Goal: Task Accomplishment & Management: Manage account settings

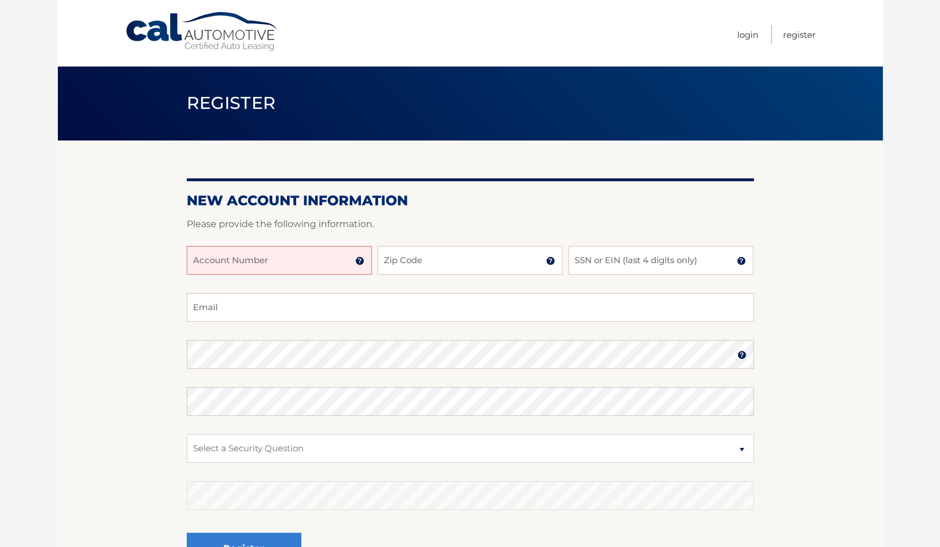
click at [292, 252] on input "Account Number" at bounding box center [279, 260] width 185 height 29
type input "44455982019"
click at [410, 265] on input "Zip Code" at bounding box center [470, 260] width 185 height 29
type input "33135"
click at [591, 266] on input "SSN or EIN (last 4 digits only)" at bounding box center [660, 260] width 185 height 29
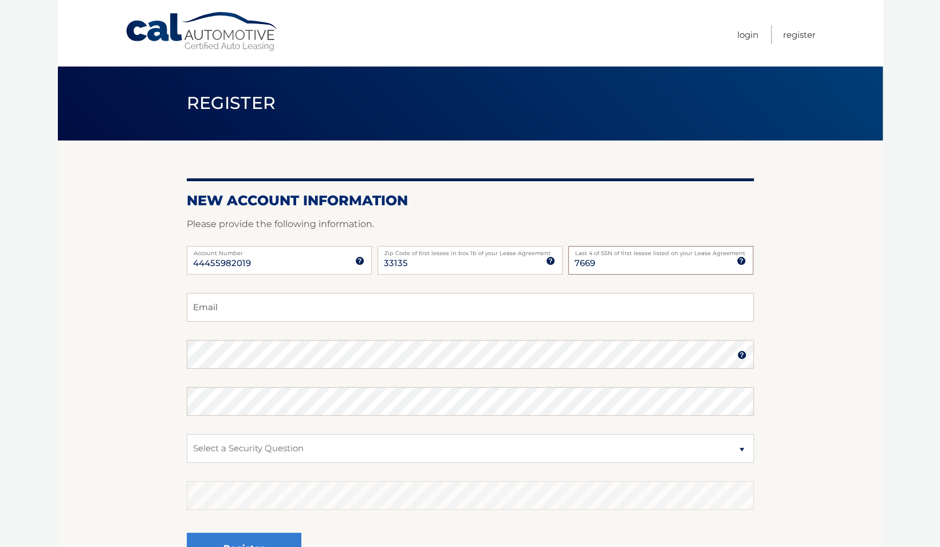
type input "7669"
click at [505, 301] on input "Email" at bounding box center [470, 307] width 567 height 29
type input "luis71091@gmail.com"
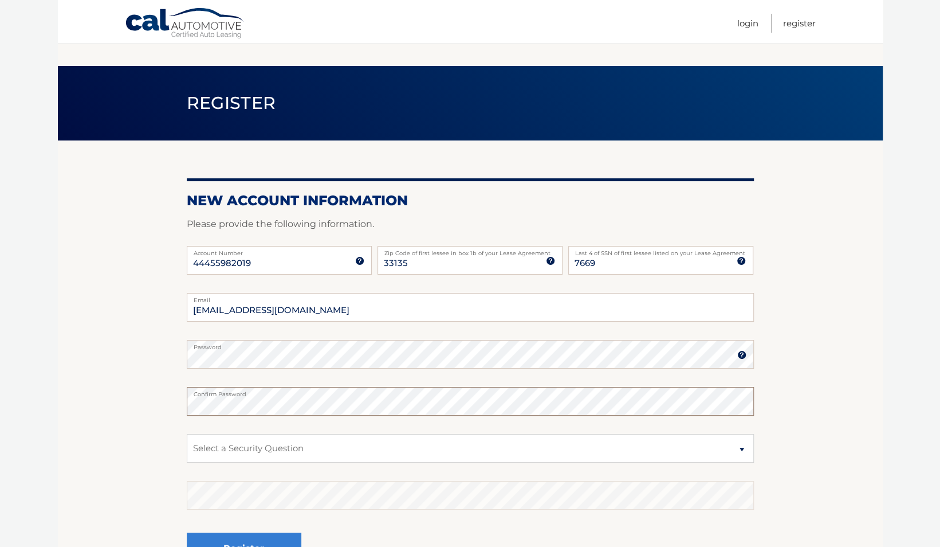
scroll to position [128, 0]
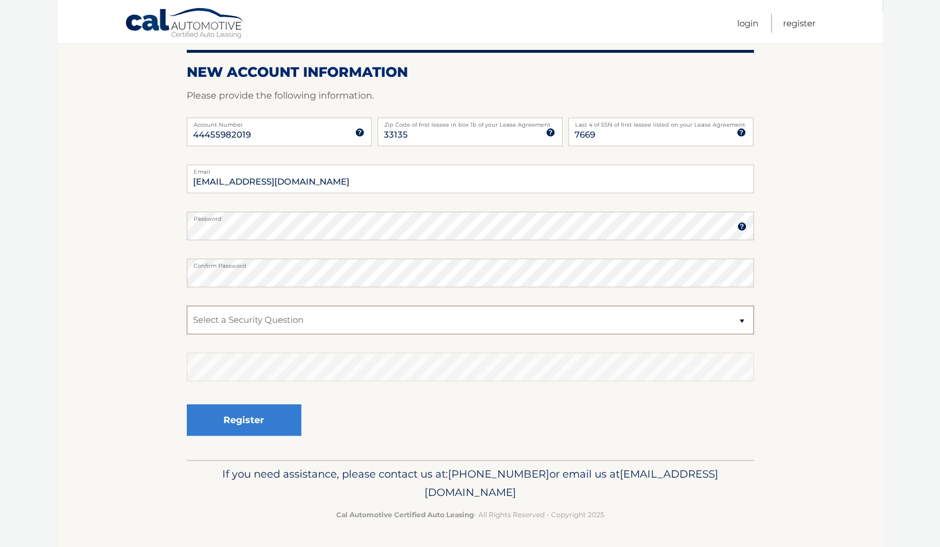
click at [290, 320] on select "Select a Security Question What was the name of your elementary school? What is…" at bounding box center [470, 319] width 567 height 29
select select "2"
click at [187, 305] on select "Select a Security Question What was the name of your elementary school? What is…" at bounding box center [470, 319] width 567 height 29
click at [237, 410] on button "Register" at bounding box center [244, 420] width 115 height 32
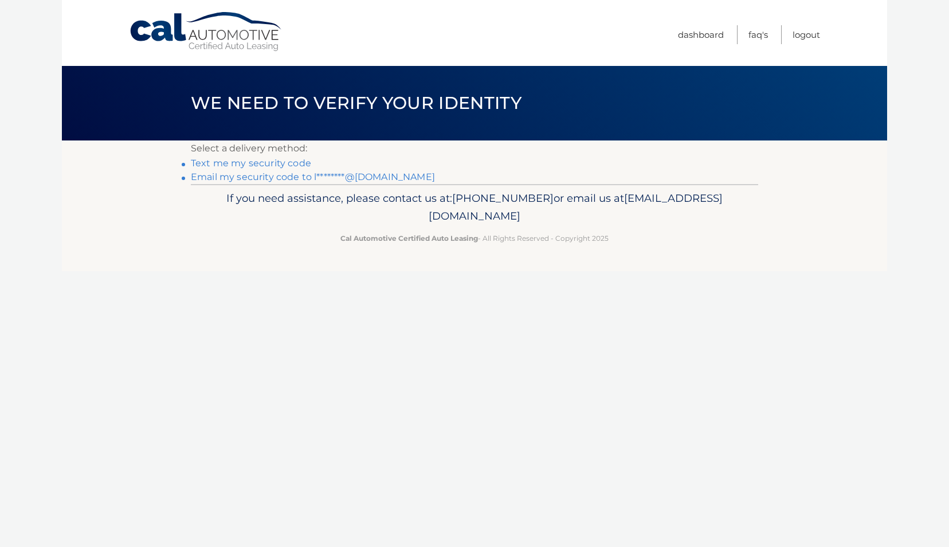
click at [246, 164] on link "Text me my security code" at bounding box center [251, 163] width 120 height 11
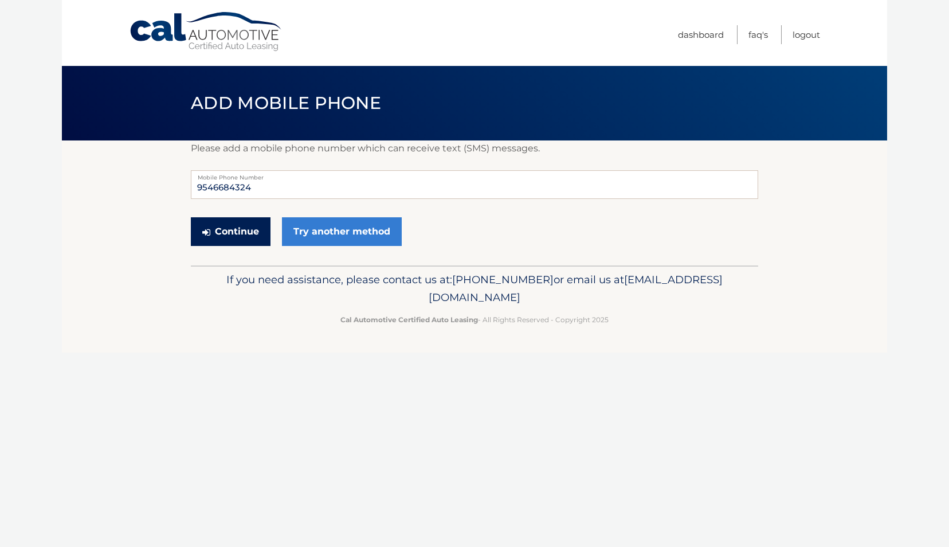
click at [233, 232] on button "Continue" at bounding box center [231, 231] width 80 height 29
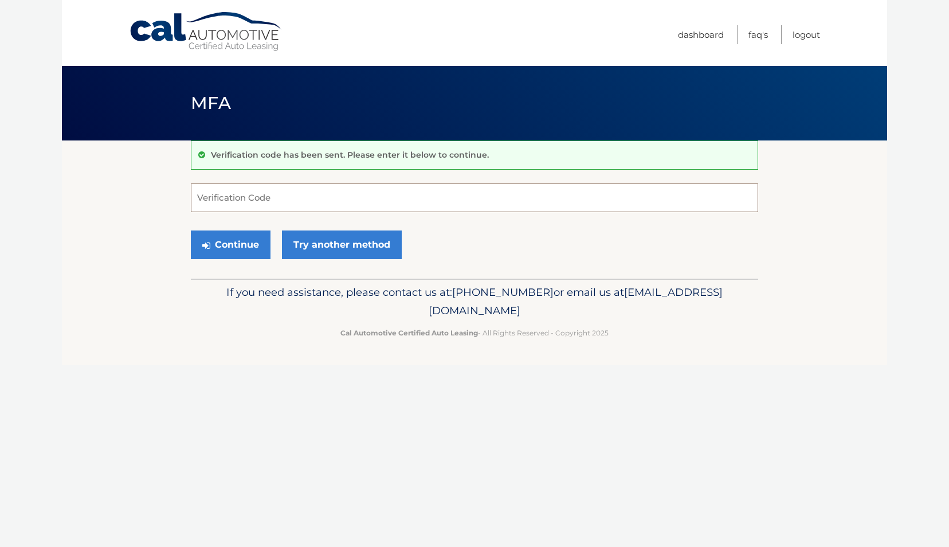
click at [250, 197] on input "Verification Code" at bounding box center [474, 197] width 567 height 29
type input "622561"
click at [203, 246] on icon "submit" at bounding box center [206, 245] width 8 height 9
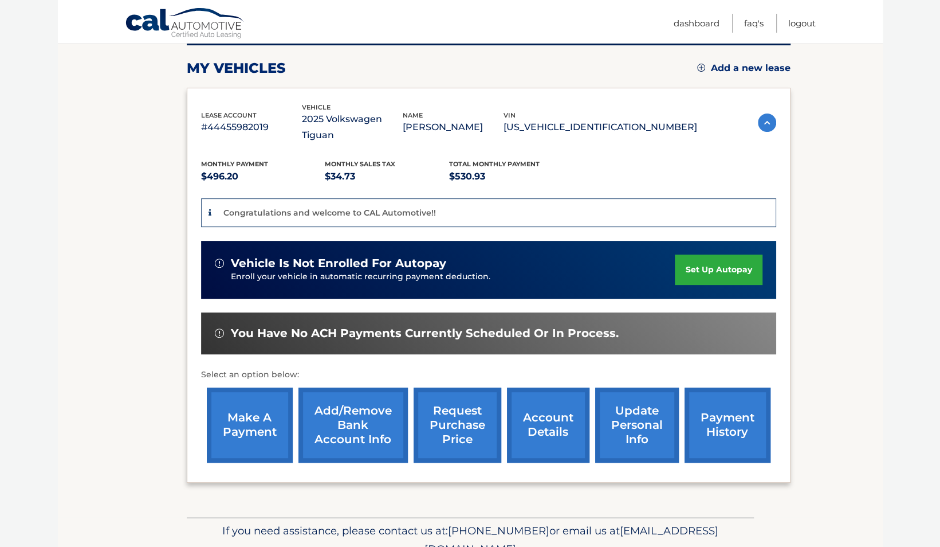
scroll to position [155, 0]
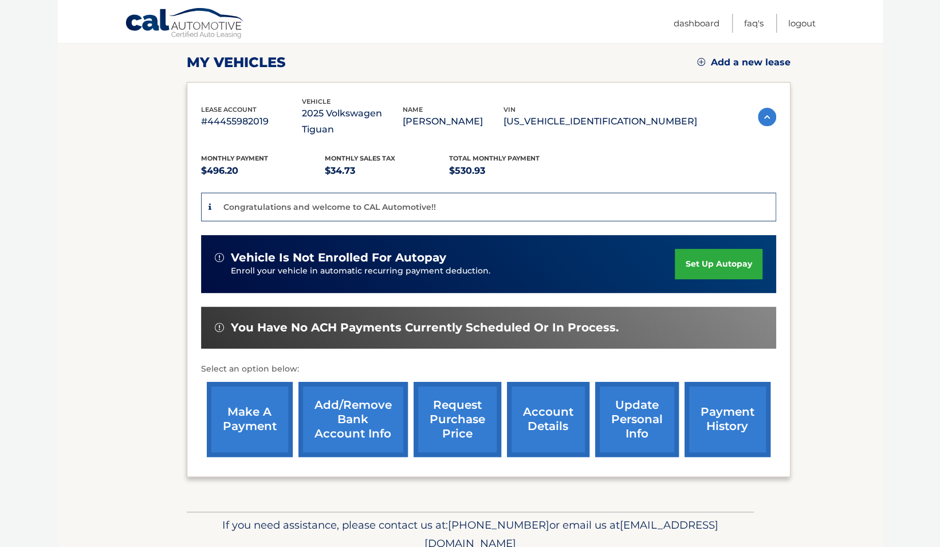
click at [249, 404] on link "make a payment" at bounding box center [250, 419] width 86 height 75
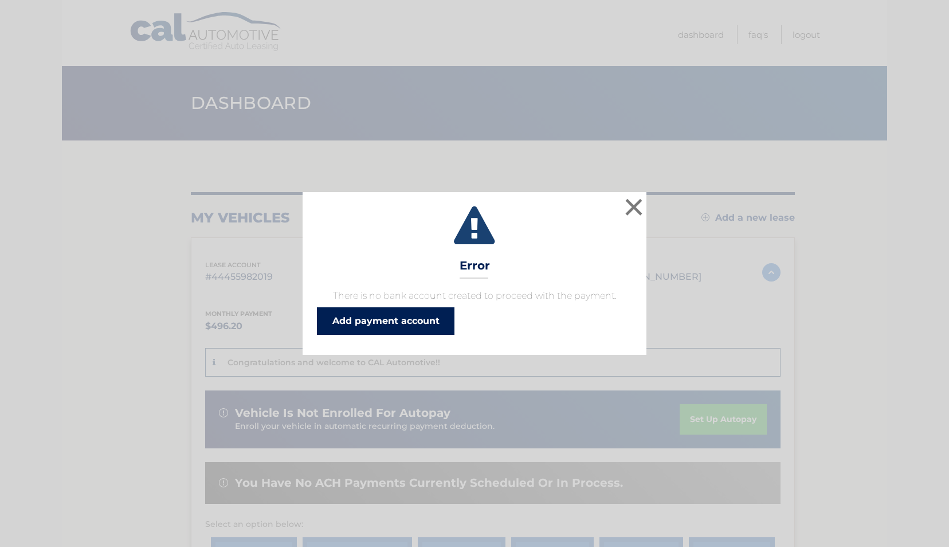
click at [368, 319] on link "Add payment account" at bounding box center [386, 321] width 138 height 28
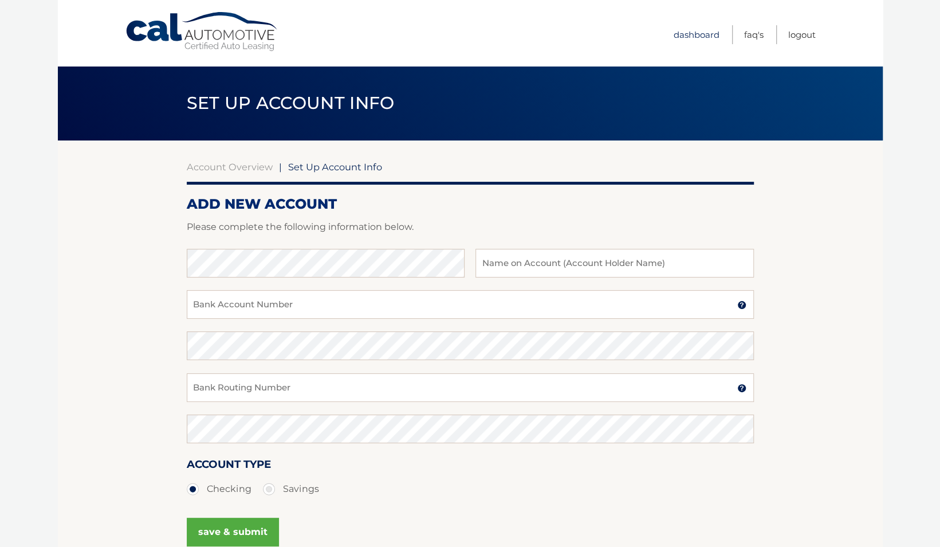
click at [688, 31] on link "Dashboard" at bounding box center [697, 34] width 46 height 19
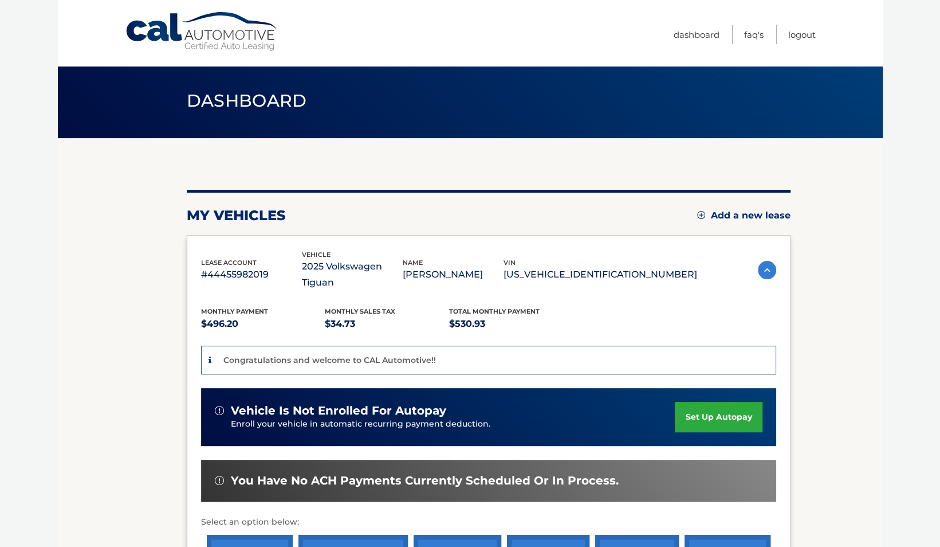
scroll to position [1, 0]
